Goal: Information Seeking & Learning: Learn about a topic

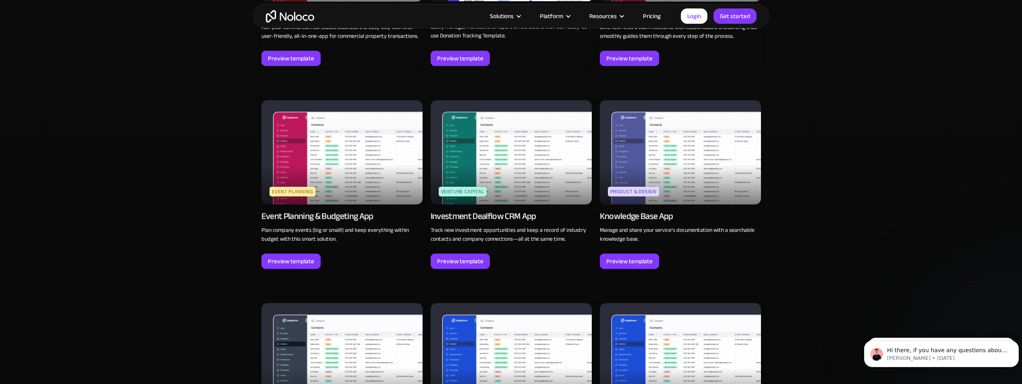
scroll to position [2135, 0]
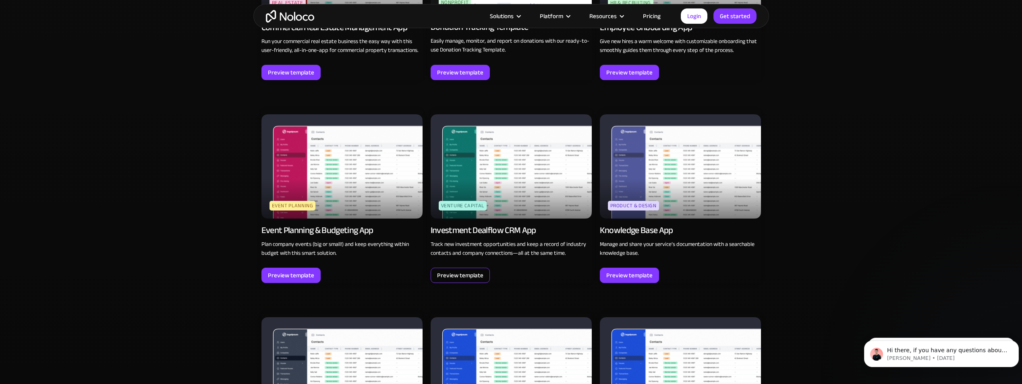
click at [478, 274] on div "Preview template" at bounding box center [460, 275] width 46 height 10
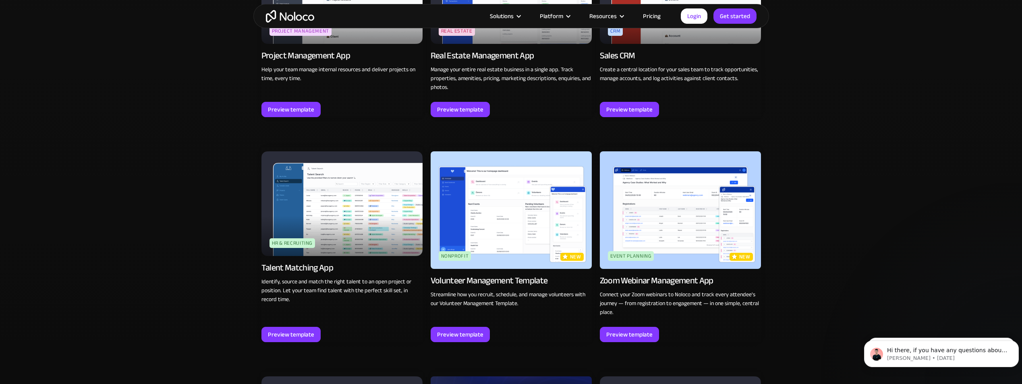
scroll to position [1853, 0]
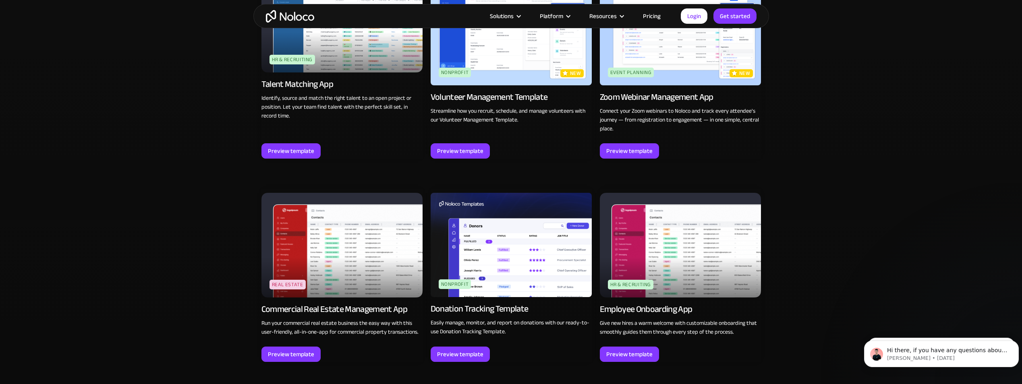
click at [517, 232] on img at bounding box center [511, 245] width 161 height 104
